Goal: Task Accomplishment & Management: Use online tool/utility

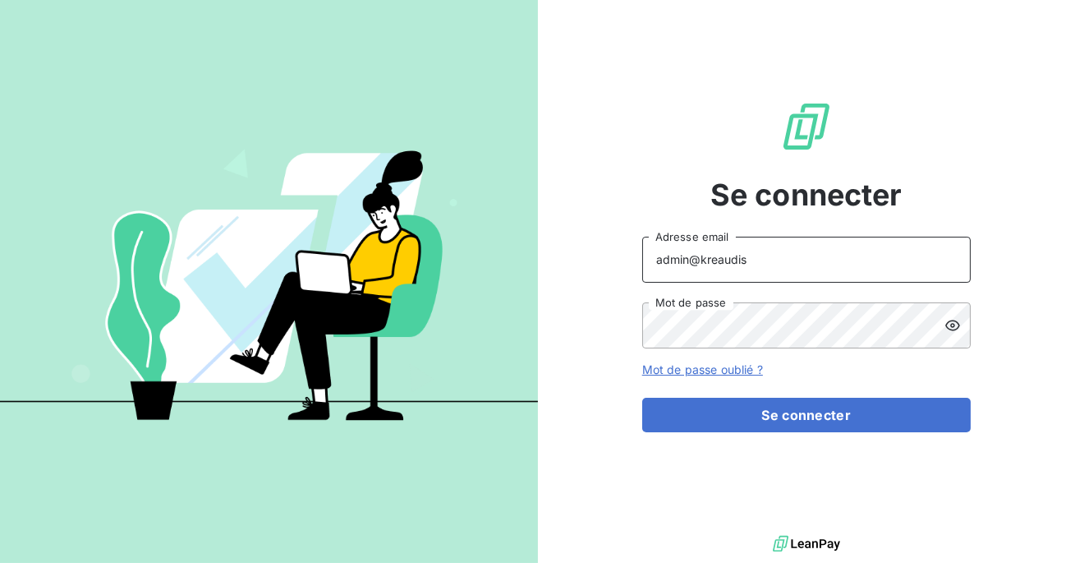
click at [751, 255] on input "admin@kreaudis" at bounding box center [806, 260] width 329 height 46
type input "admin@talenzalteisaudit"
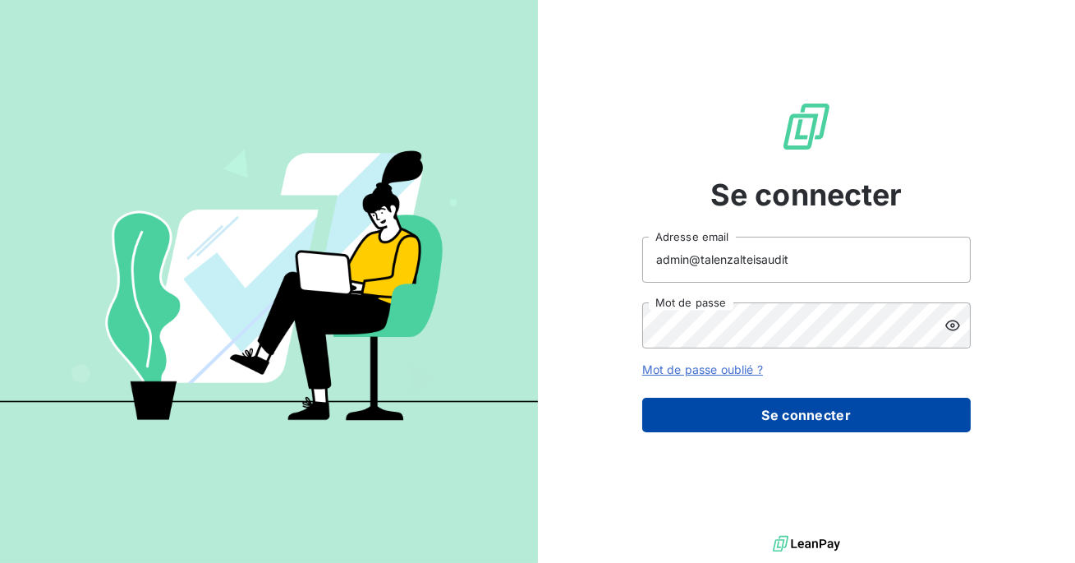
click at [753, 413] on button "Se connecter" at bounding box center [806, 415] width 329 height 34
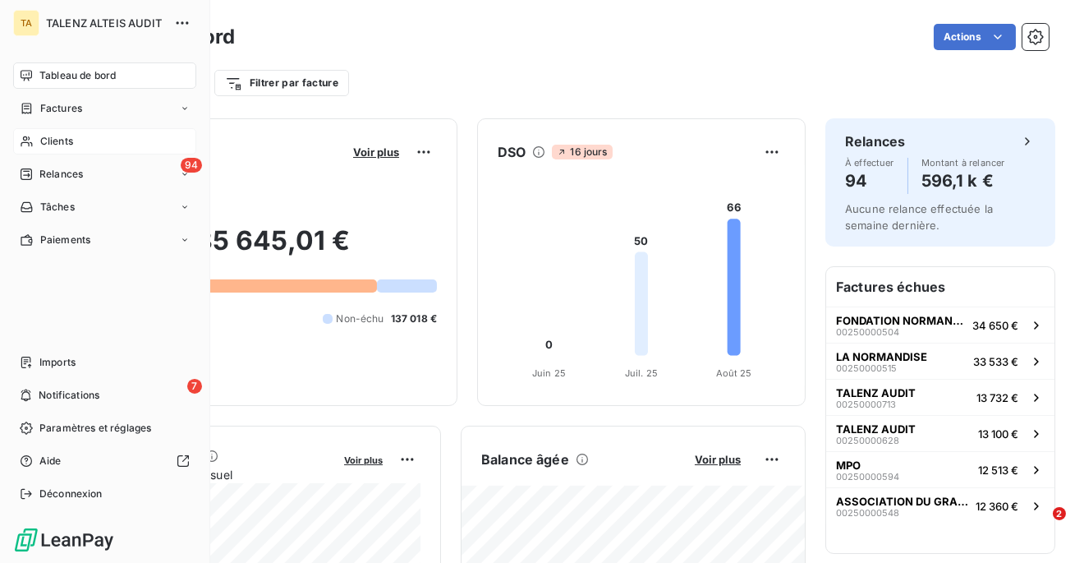
click at [41, 140] on span "Clients" at bounding box center [56, 141] width 33 height 15
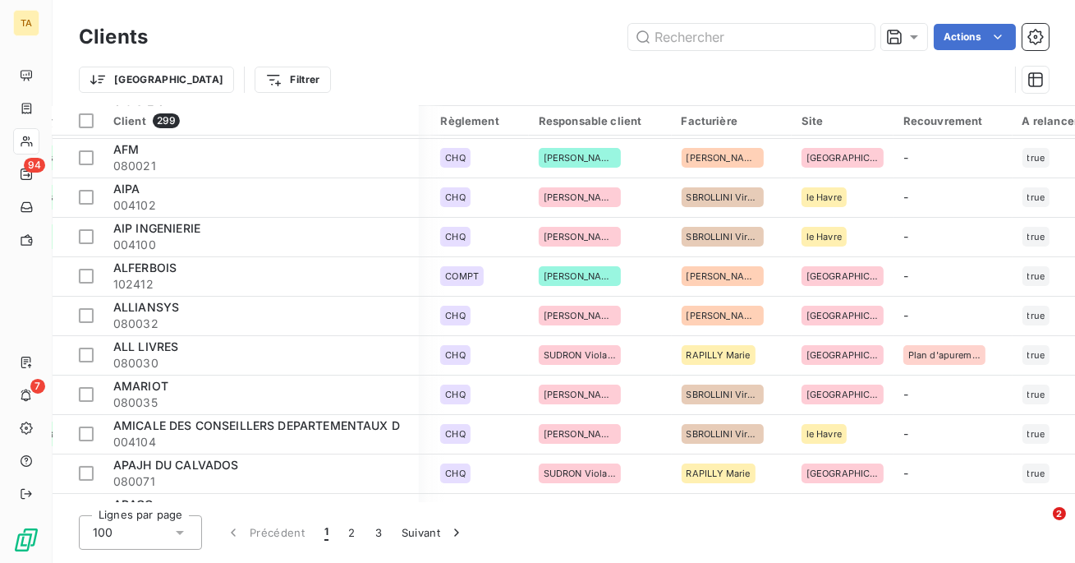
scroll to position [393, 1190]
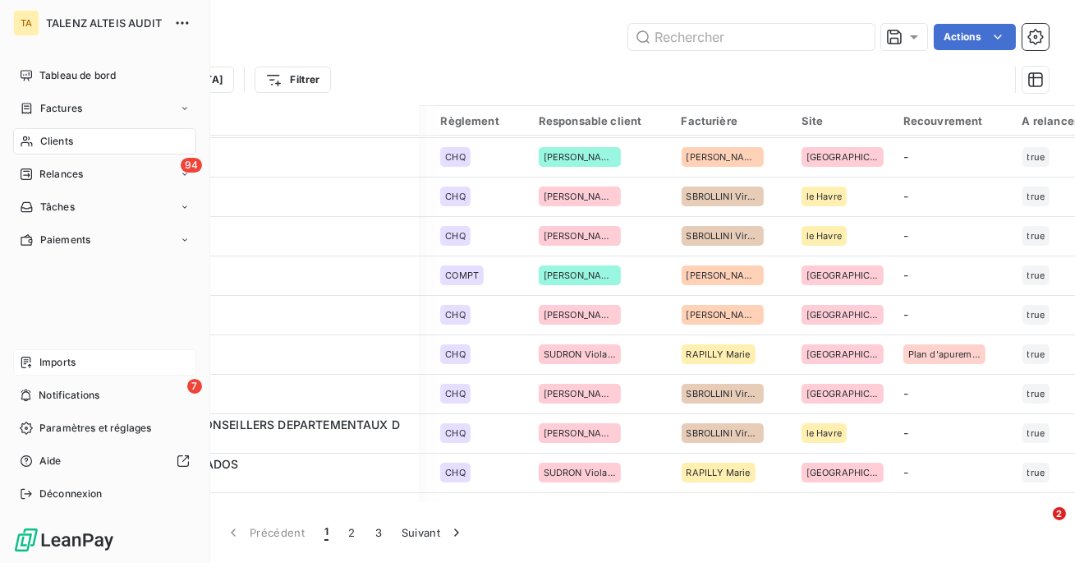
click at [32, 360] on icon at bounding box center [26, 362] width 13 height 13
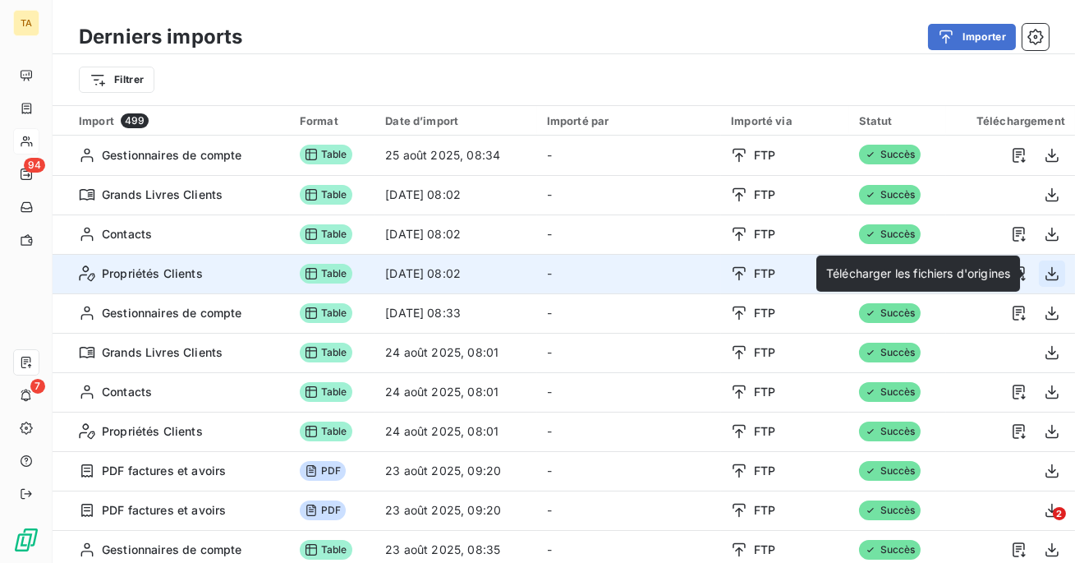
click at [1046, 272] on icon "button" at bounding box center [1052, 273] width 16 height 16
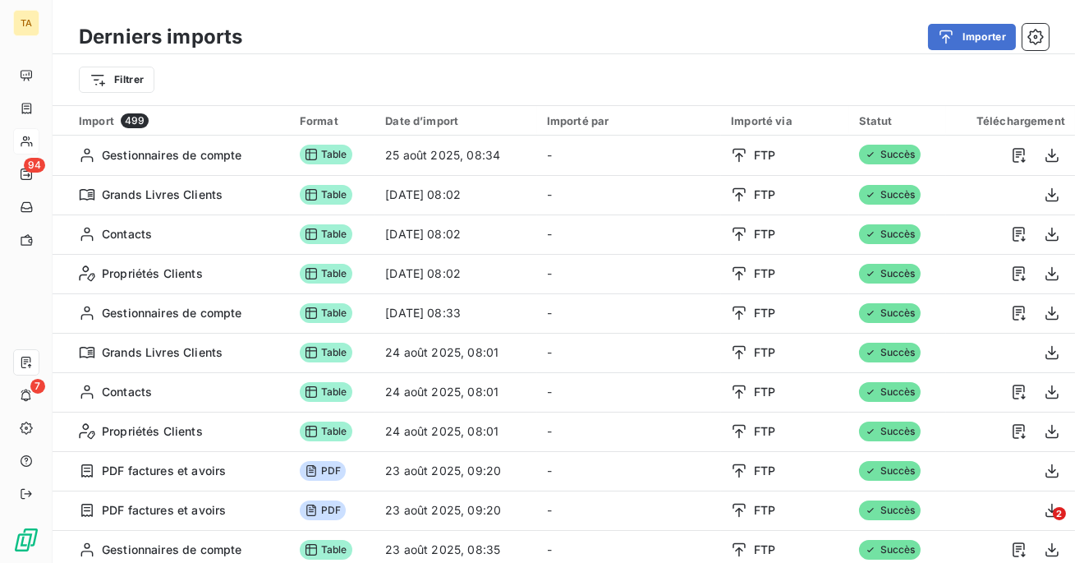
click at [807, 8] on div "Derniers imports Importer Filtrer" at bounding box center [564, 52] width 1023 height 105
click at [977, 34] on button "Importer" at bounding box center [972, 37] width 88 height 26
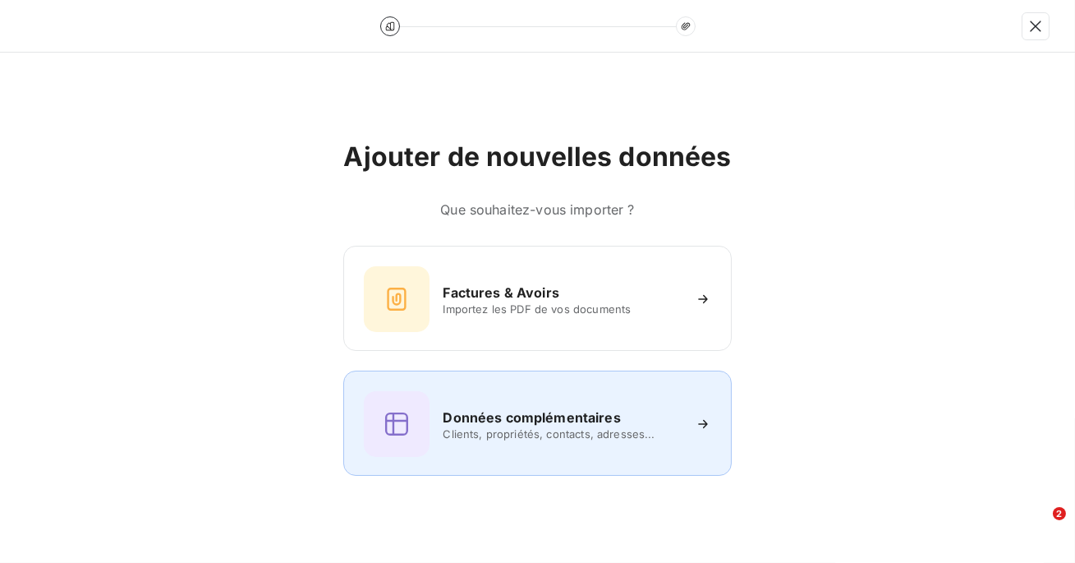
click at [499, 430] on span "Clients, propriétés, contacts, adresses..." at bounding box center [562, 433] width 238 height 13
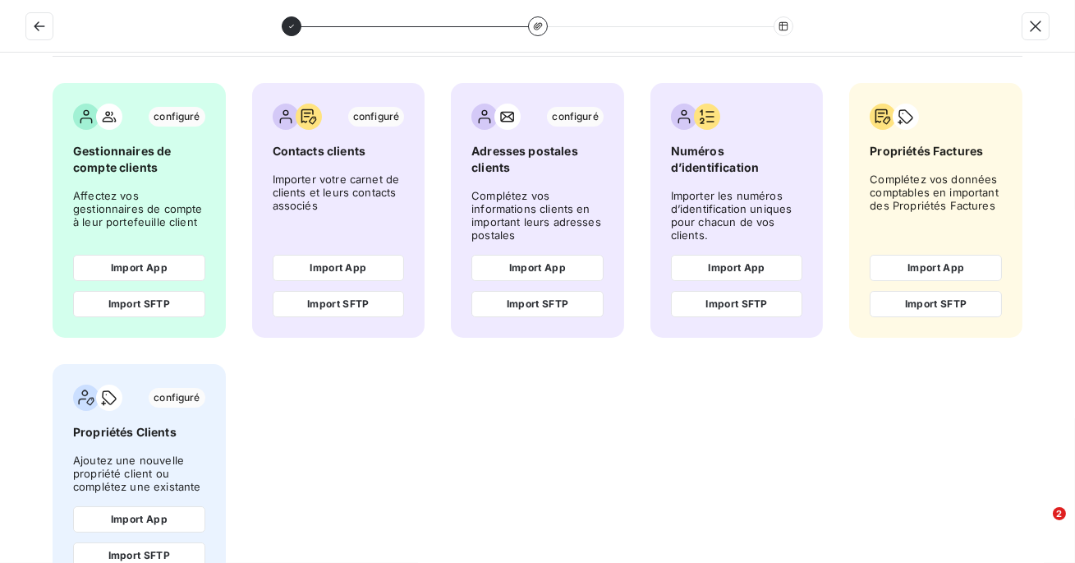
scroll to position [117, 0]
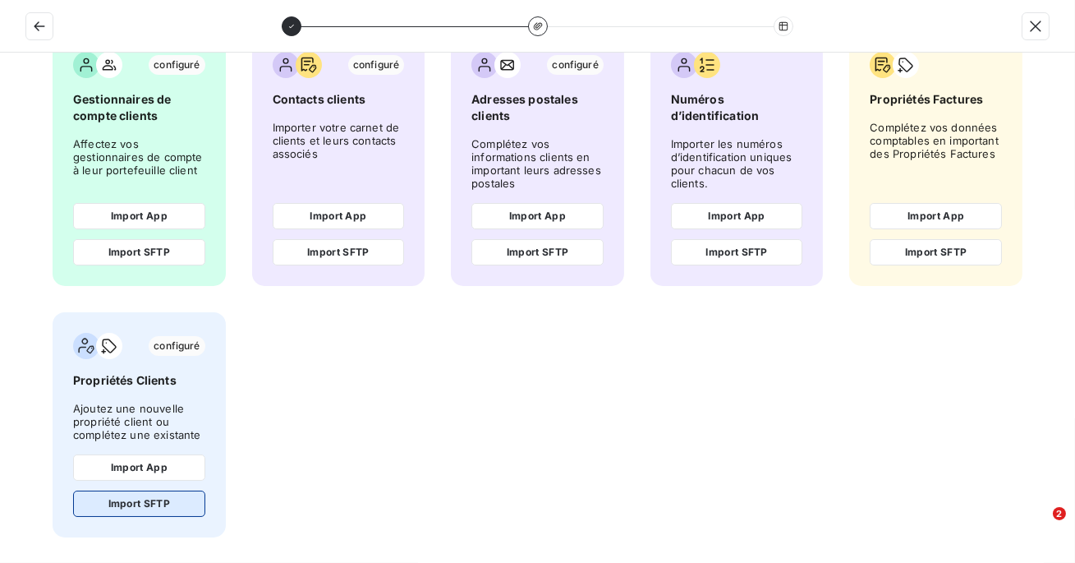
click at [137, 494] on button "Import SFTP" at bounding box center [139, 503] width 132 height 26
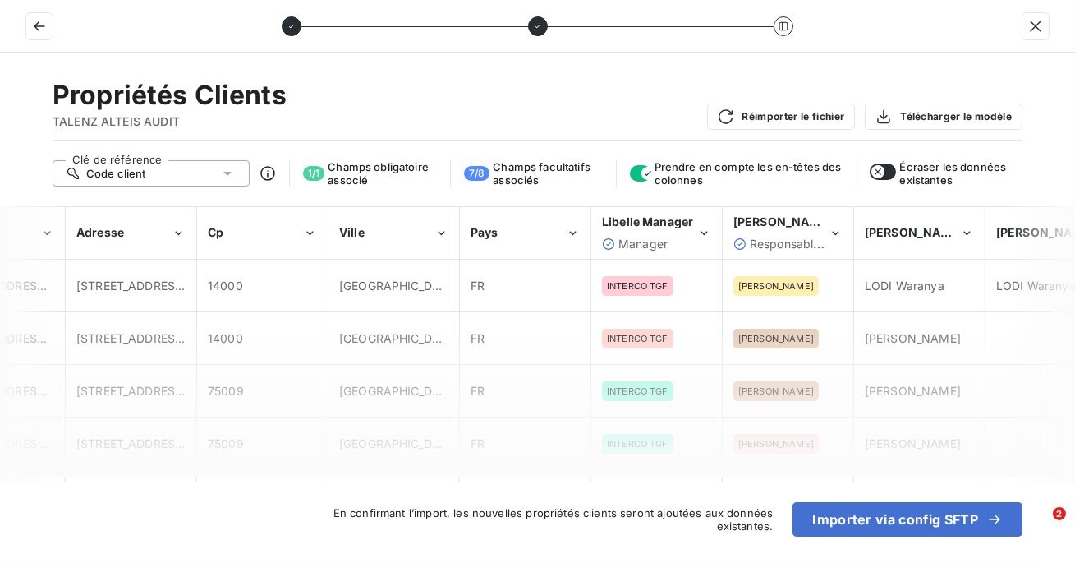
scroll to position [0, 570]
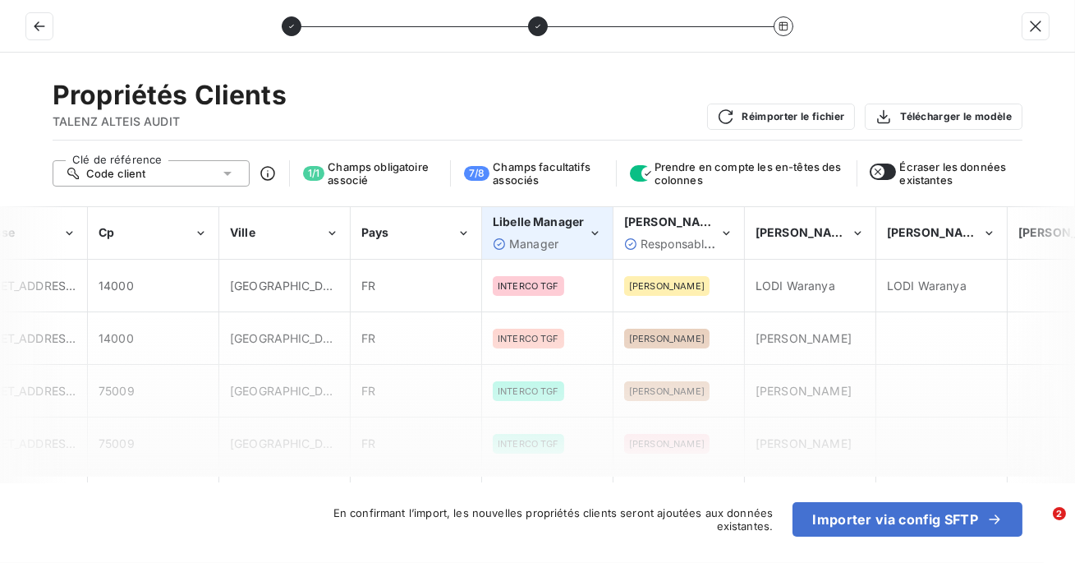
click at [585, 250] on div "Manager" at bounding box center [540, 244] width 95 height 16
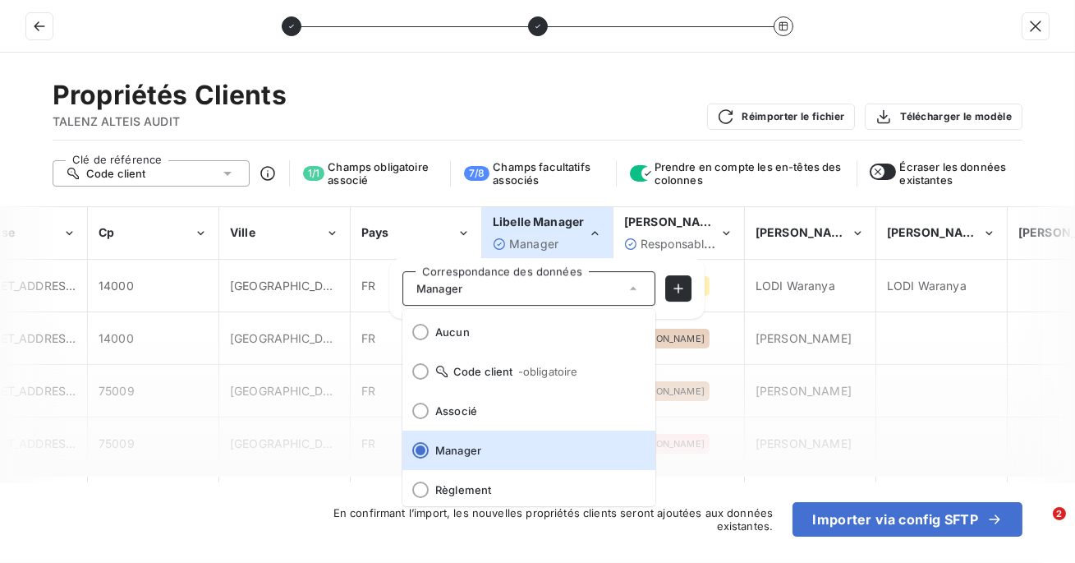
click at [585, 250] on div "Manager" at bounding box center [540, 244] width 95 height 16
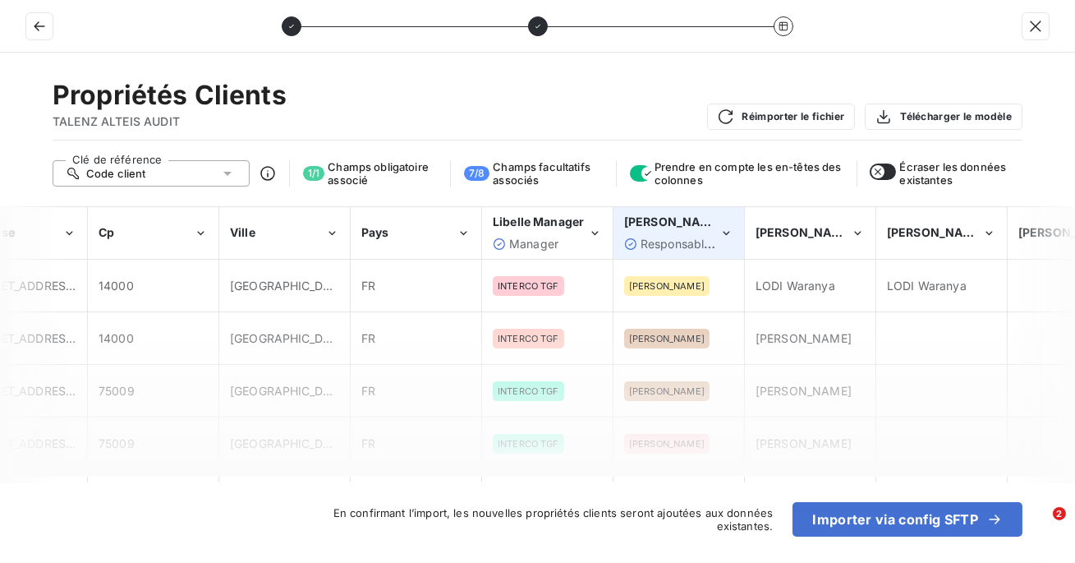
click at [649, 232] on div "[PERSON_NAME] responsable Responsable client" at bounding box center [671, 233] width 95 height 38
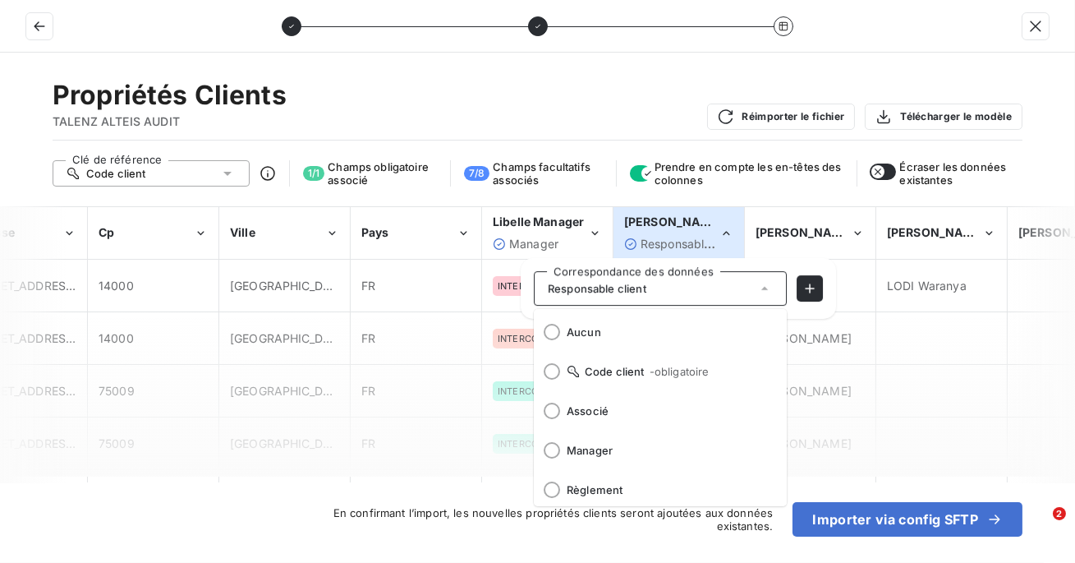
scroll to position [42, 0]
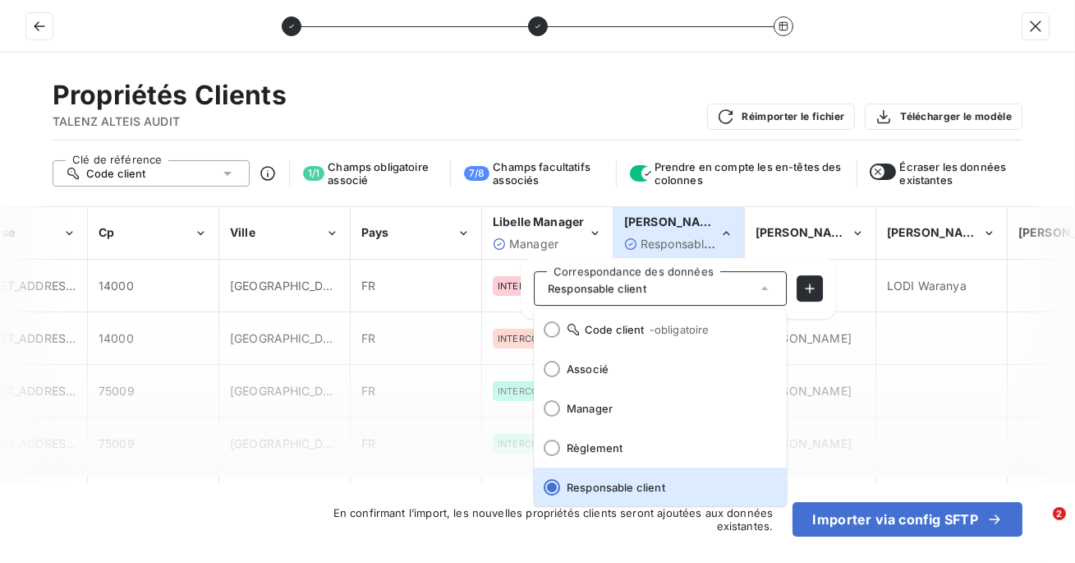
click at [649, 232] on div "[PERSON_NAME] responsable Responsable client" at bounding box center [671, 233] width 95 height 38
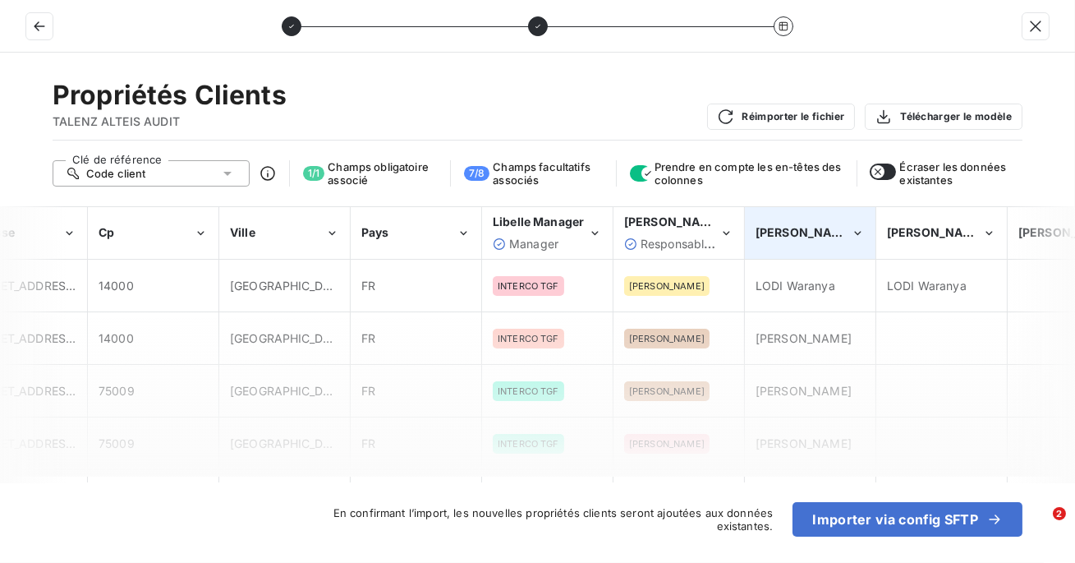
click at [748, 228] on div "[PERSON_NAME] assistant" at bounding box center [810, 233] width 129 height 50
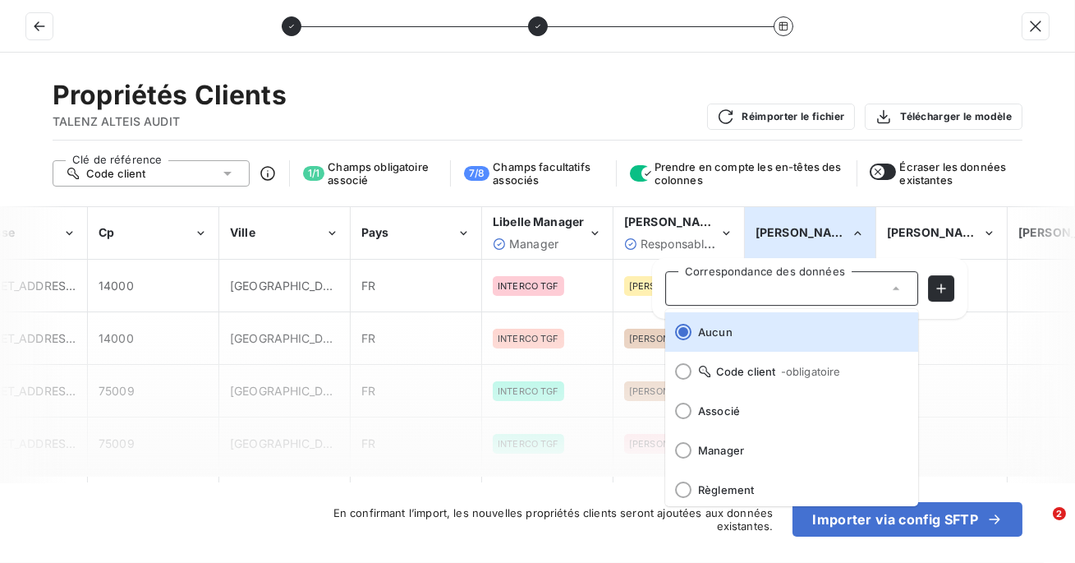
click at [748, 228] on div "[PERSON_NAME] assistant" at bounding box center [810, 233] width 129 height 50
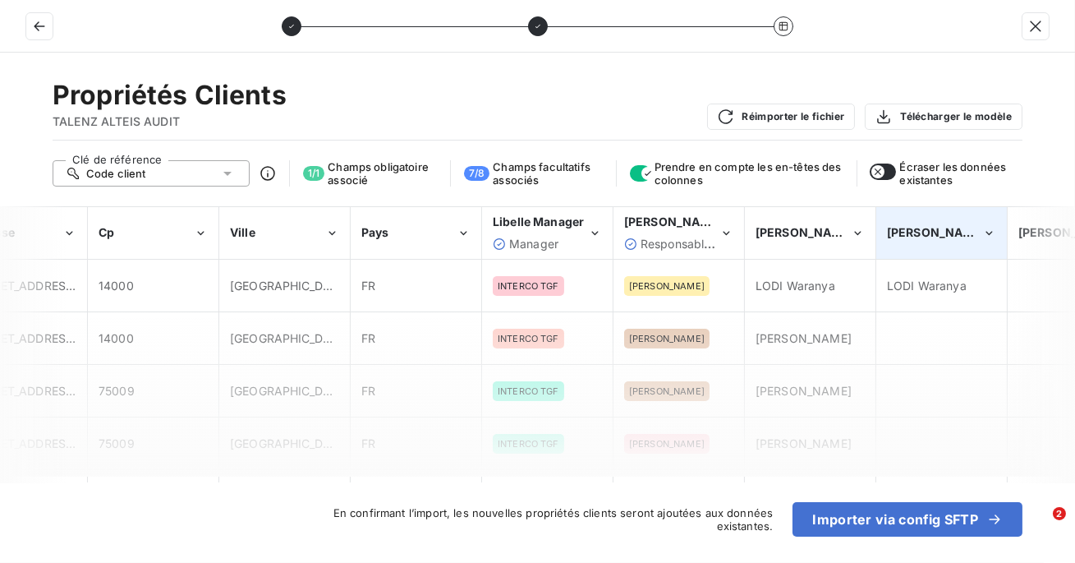
click at [918, 220] on div "[PERSON_NAME] collab responsable saisie" at bounding box center [941, 233] width 129 height 50
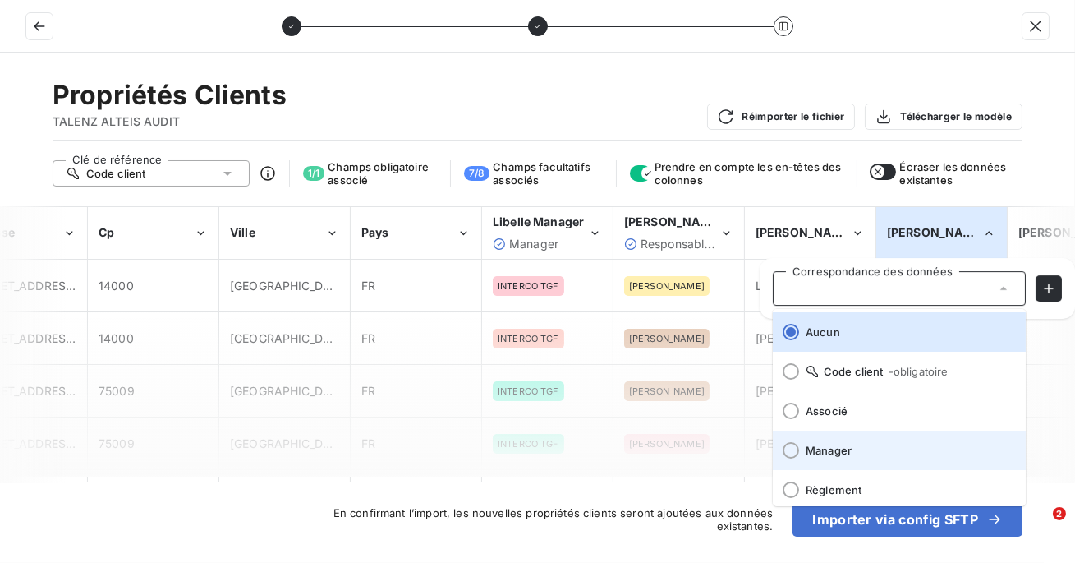
scroll to position [203, 0]
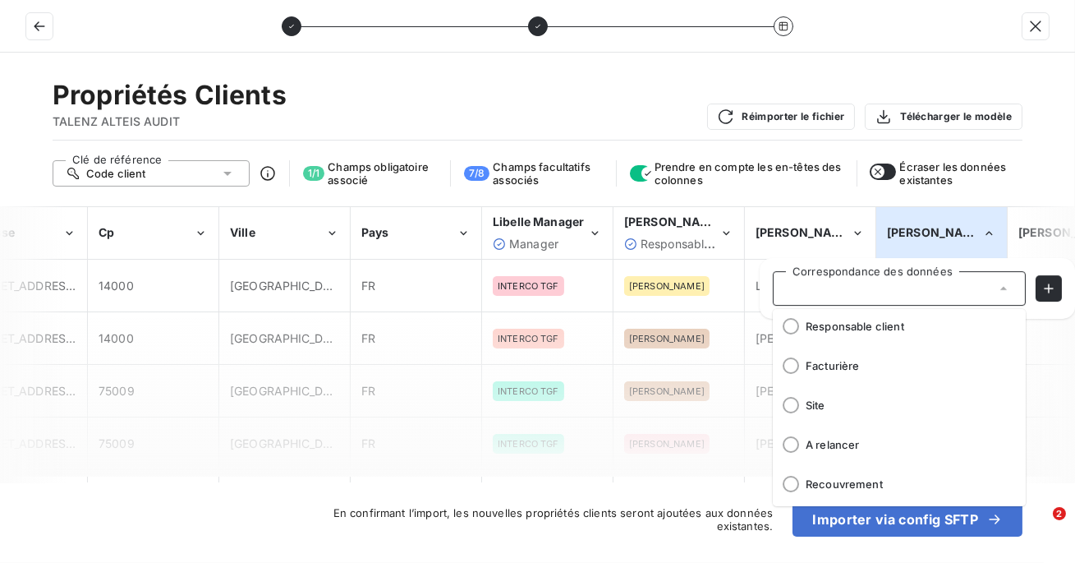
click at [822, 200] on div "Propriétés Clients TALENZ ALTEIS AUDIT Réimporter le fichier Télécharger le mod…" at bounding box center [537, 308] width 1075 height 510
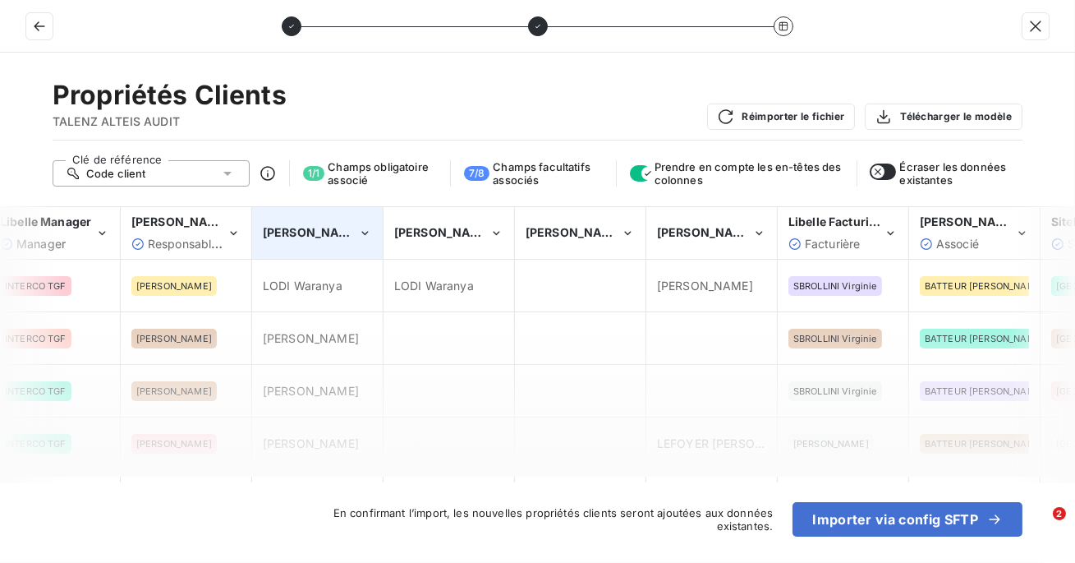
scroll to position [0, 1068]
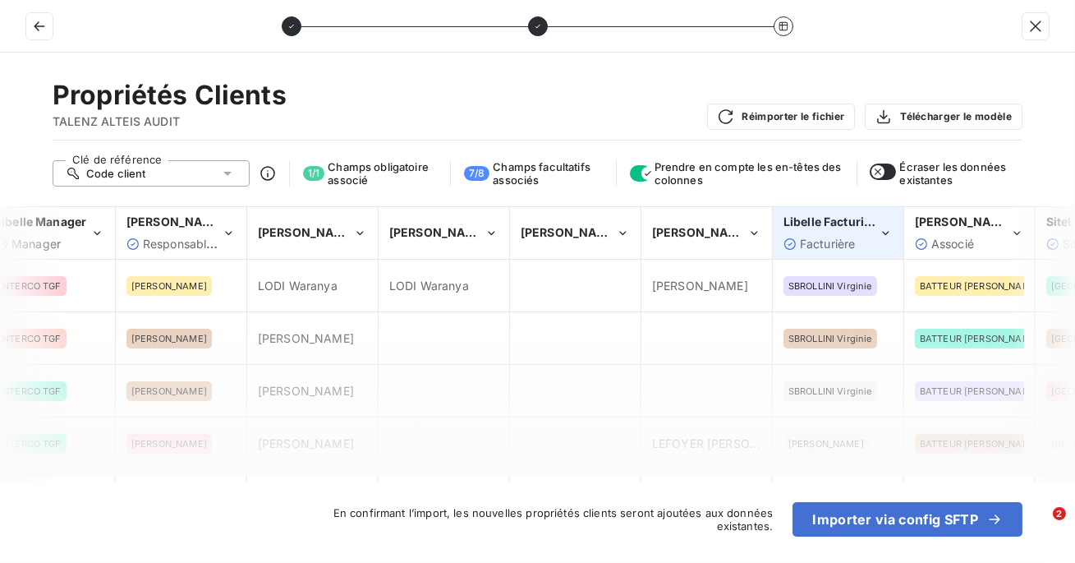
click at [844, 240] on span "Facturière" at bounding box center [828, 244] width 56 height 14
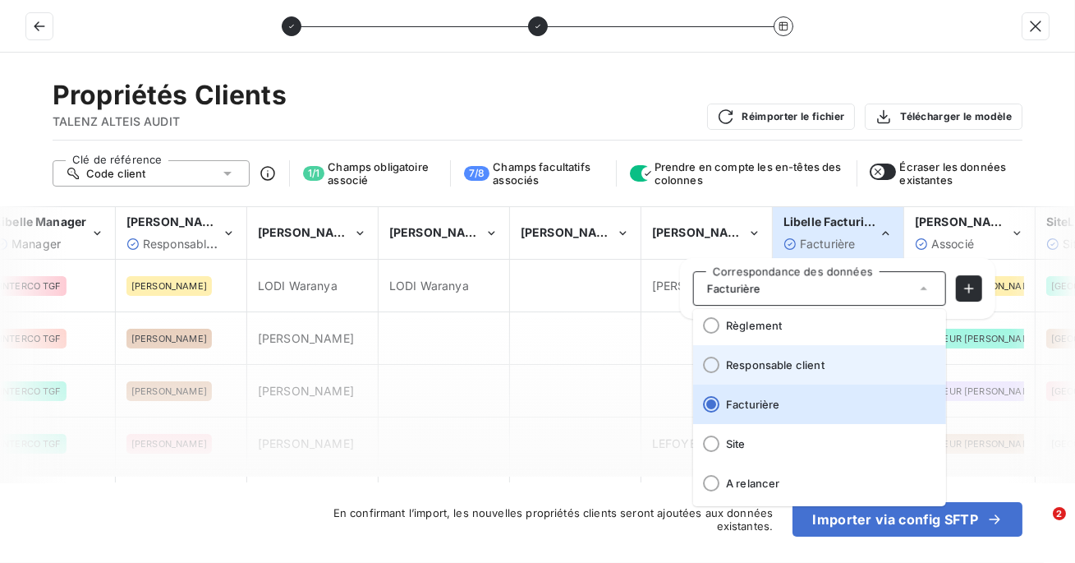
scroll to position [203, 0]
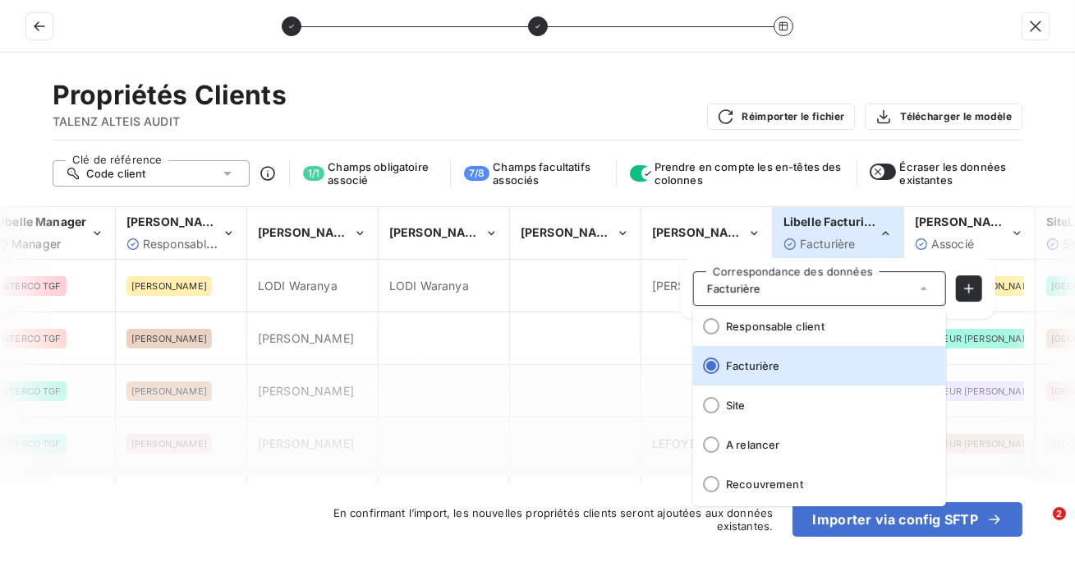
click at [781, 180] on span "Prendre en compte les en-têtes des colonnes" at bounding box center [749, 173] width 189 height 26
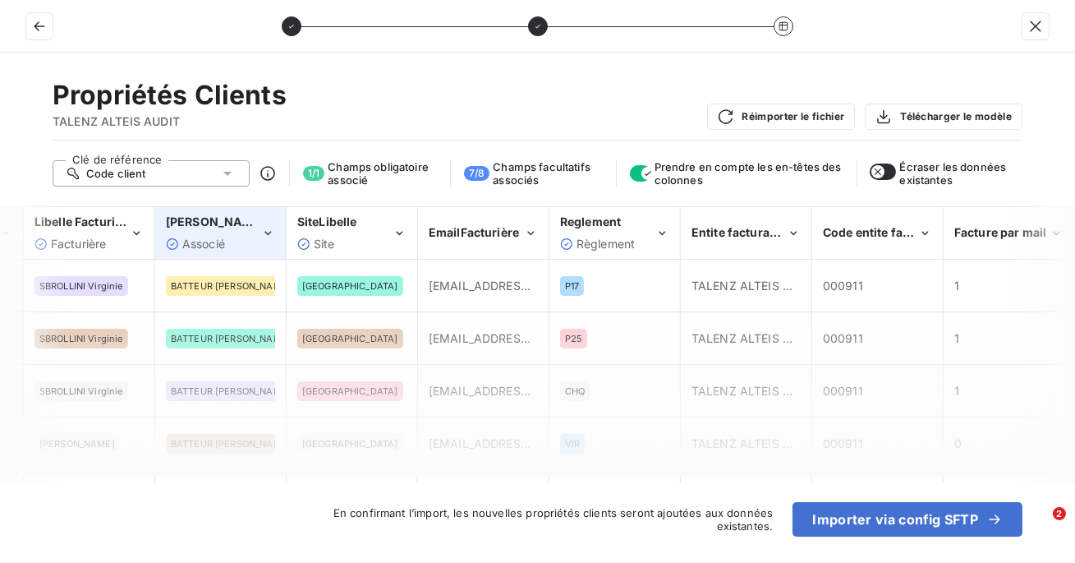
scroll to position [0, 1947]
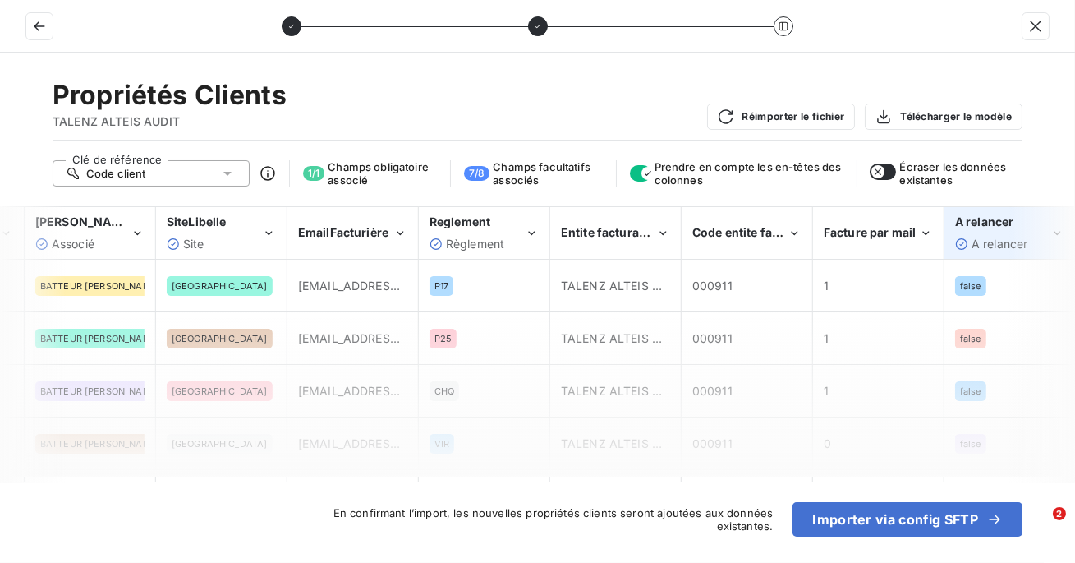
click at [1005, 237] on span "A relancer" at bounding box center [1000, 244] width 57 height 14
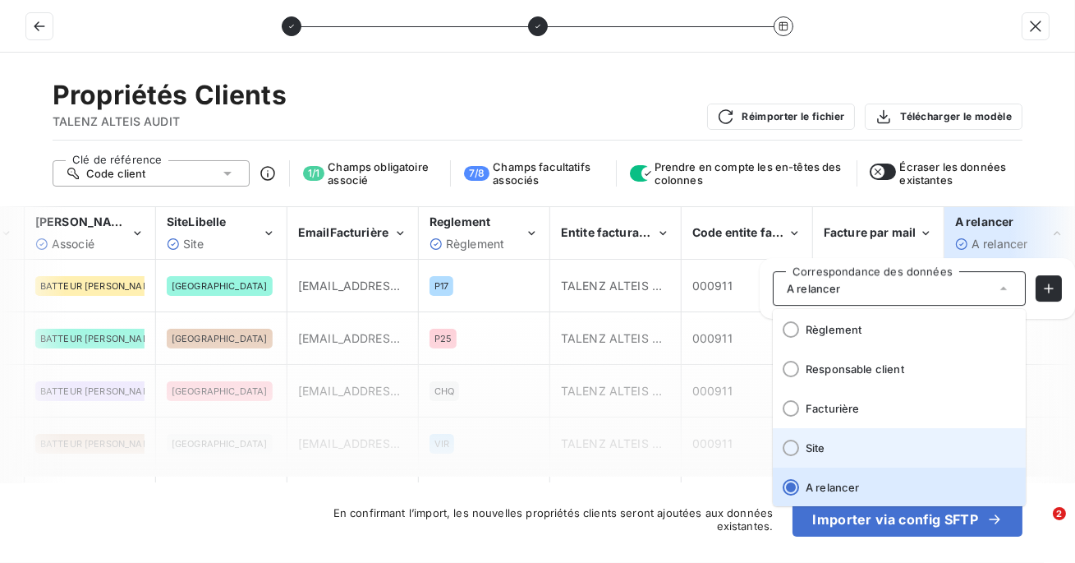
scroll to position [203, 0]
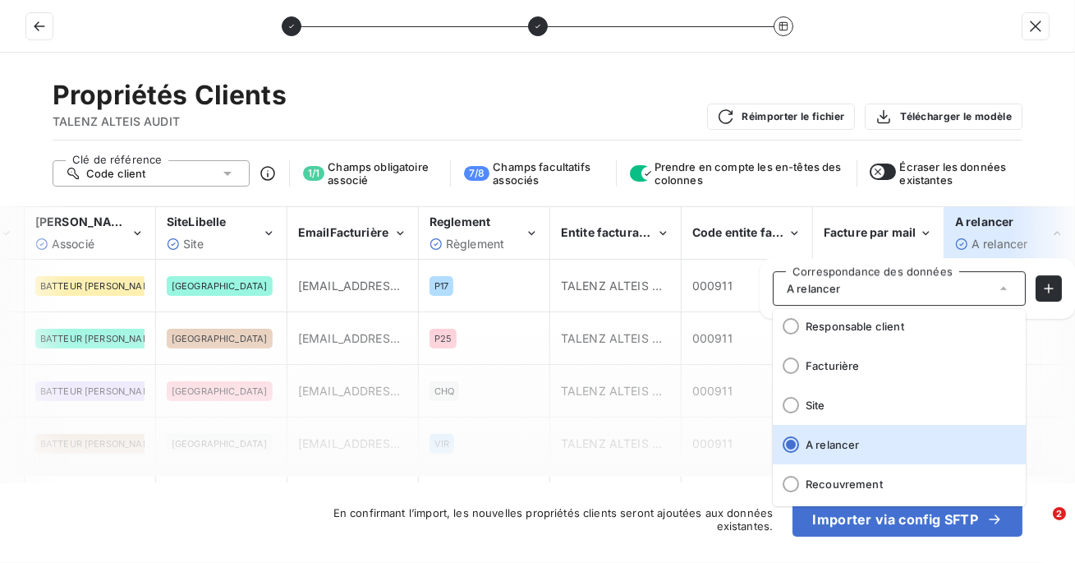
click at [793, 202] on div "Propriétés Clients TALENZ ALTEIS AUDIT Réimporter le fichier Télécharger le mod…" at bounding box center [537, 308] width 1075 height 510
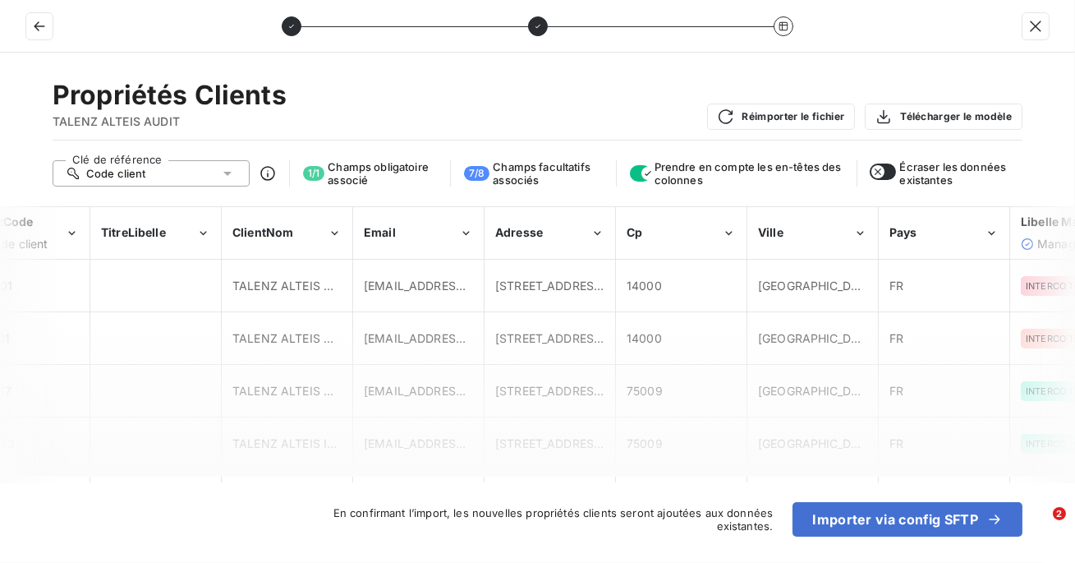
scroll to position [0, 0]
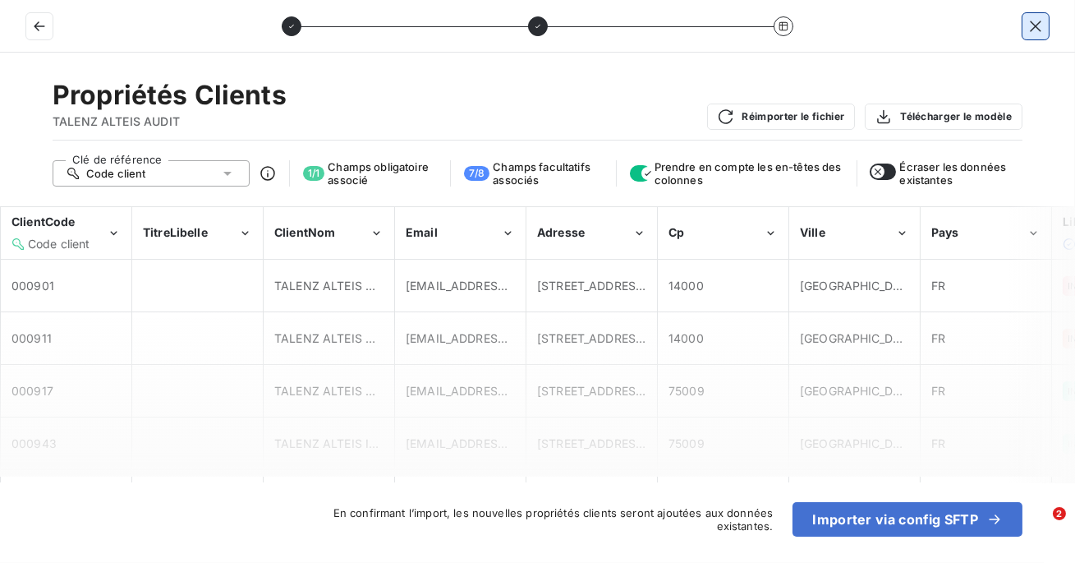
click at [1027, 21] on icon "button" at bounding box center [1035, 26] width 16 height 16
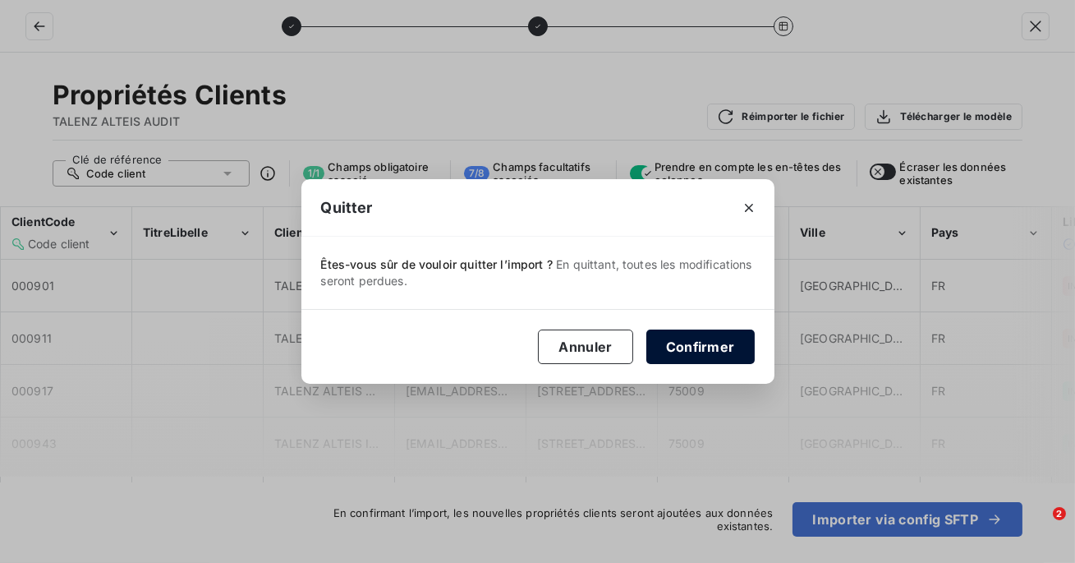
click at [683, 362] on button "Confirmer" at bounding box center [700, 346] width 108 height 34
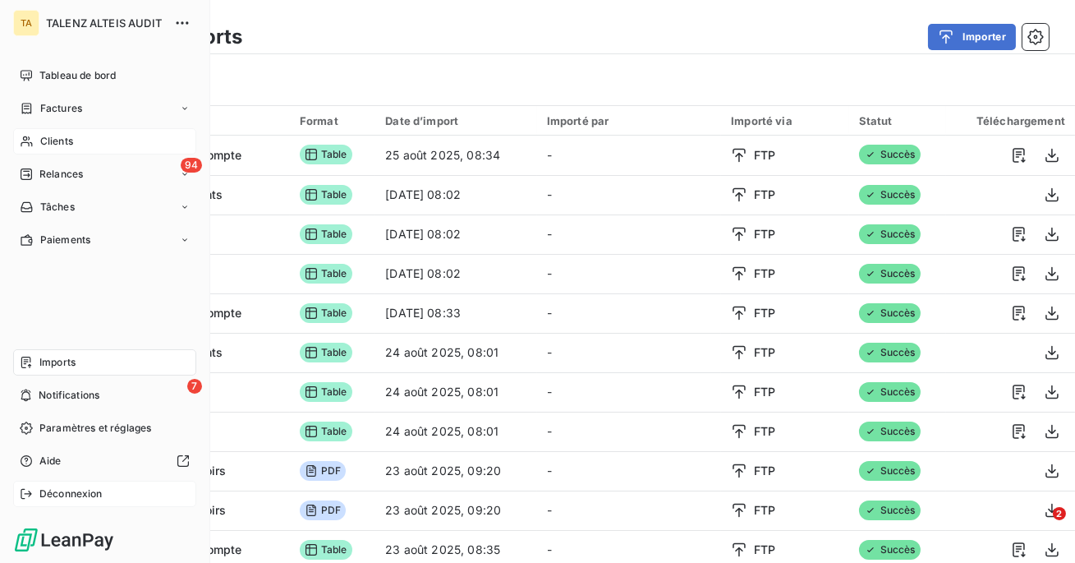
click at [38, 489] on div "Déconnexion" at bounding box center [104, 493] width 183 height 26
